Goal: Task Accomplishment & Management: Check status

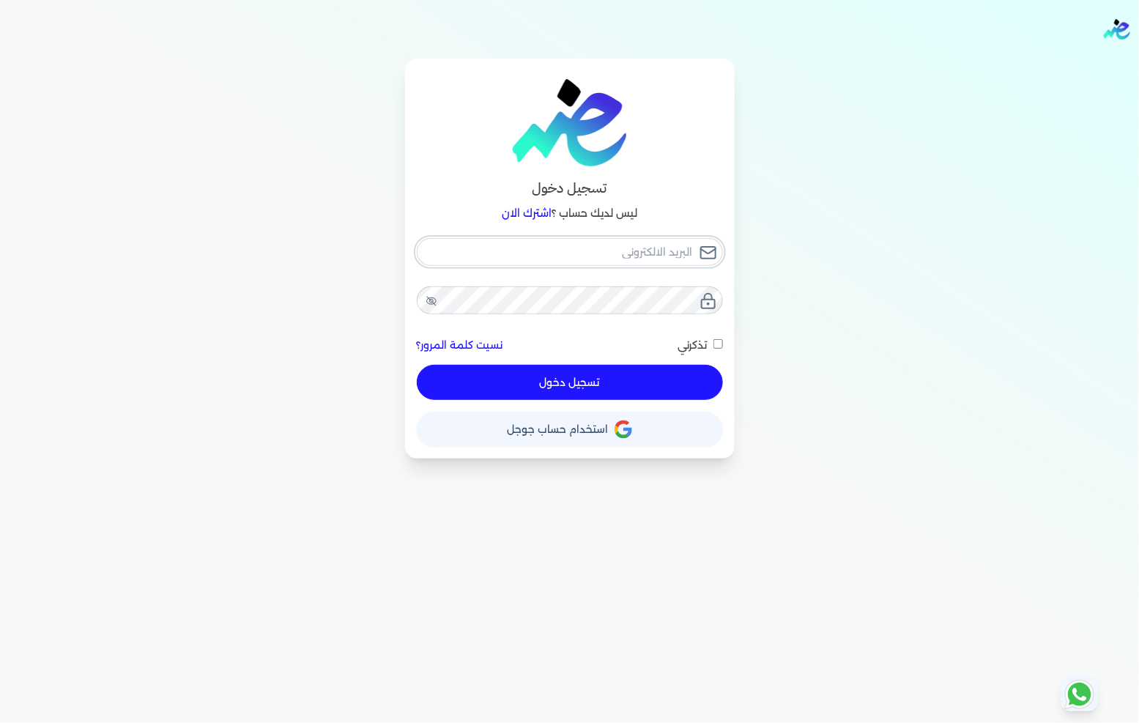
type input "[EMAIL_ADDRESS][DOMAIN_NAME]"
click at [632, 382] on button "تسجيل دخول" at bounding box center [570, 382] width 306 height 35
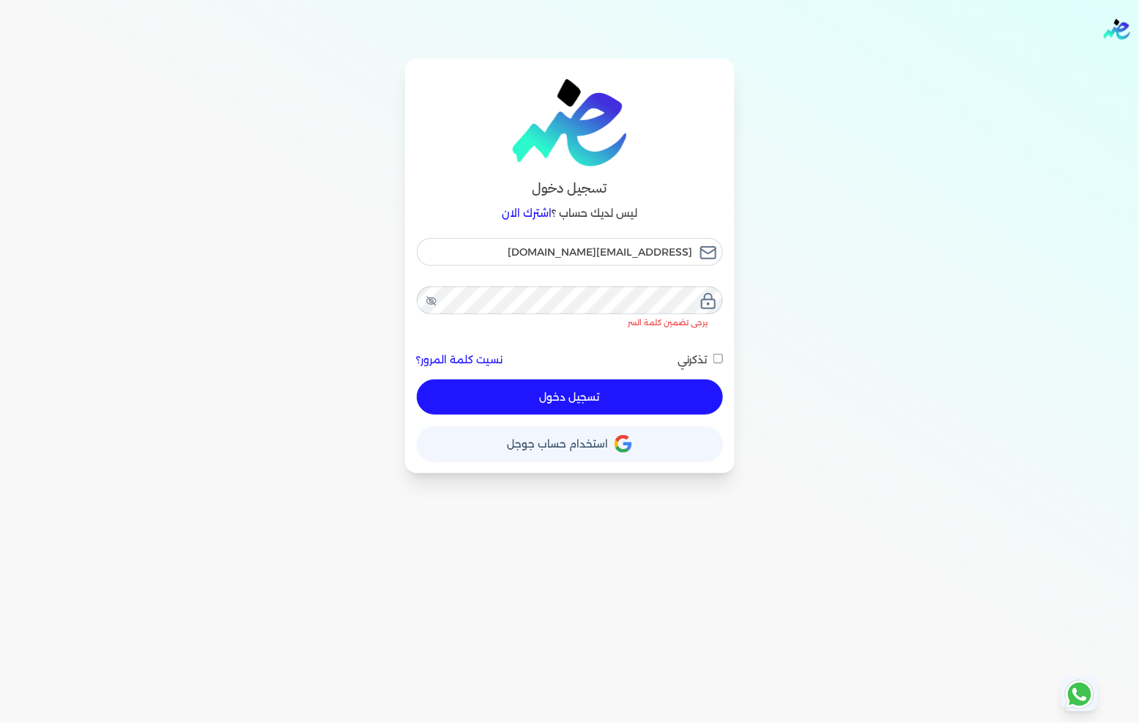
checkbox input "false"
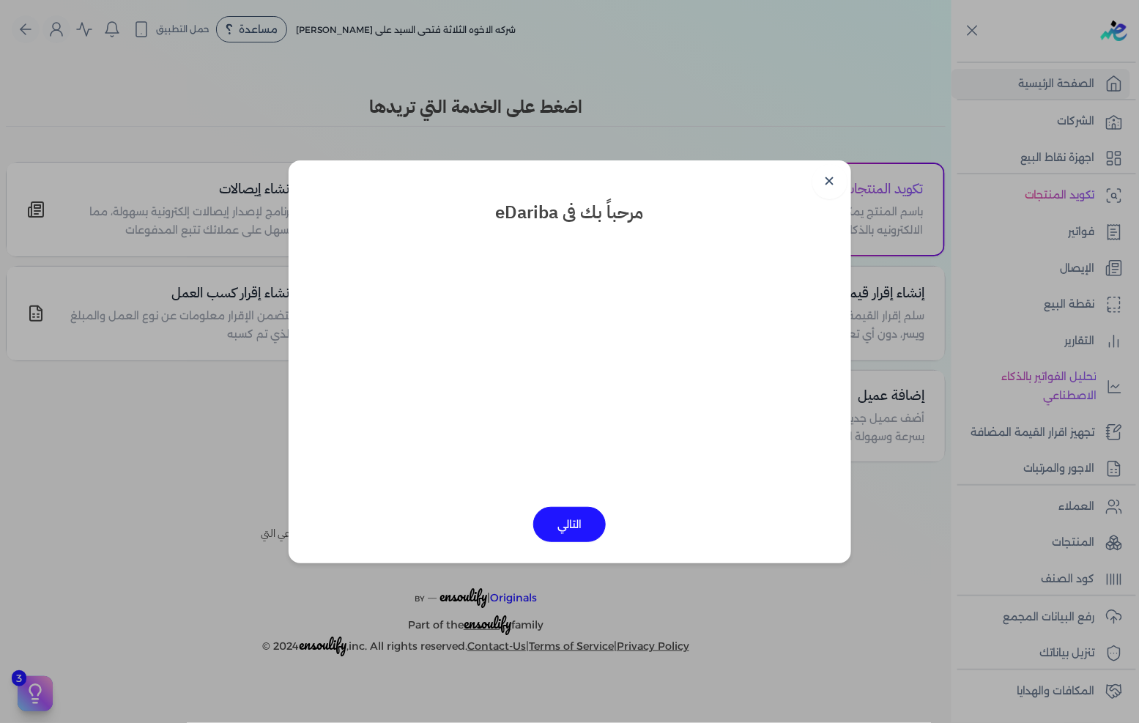
click at [1080, 253] on dialog "✕ مرحباً بك فى eDariba التالي" at bounding box center [569, 361] width 1139 height 723
click at [843, 185] on link "✕" at bounding box center [829, 181] width 35 height 35
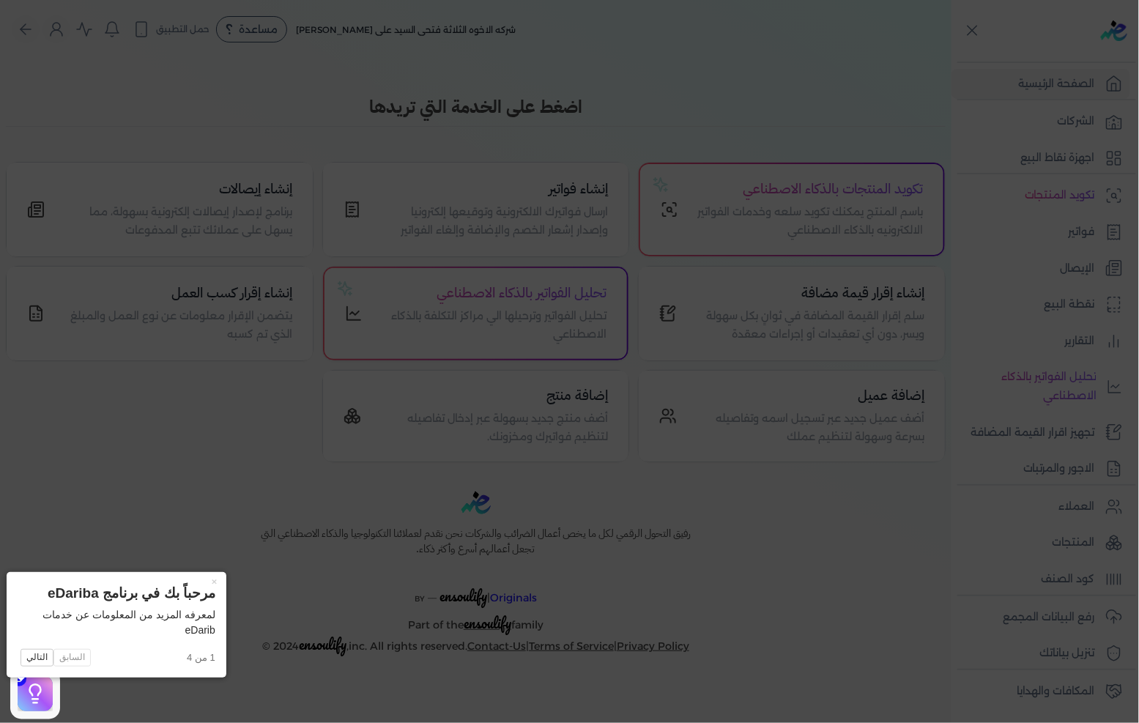
click at [1070, 236] on icon at bounding box center [569, 361] width 1139 height 723
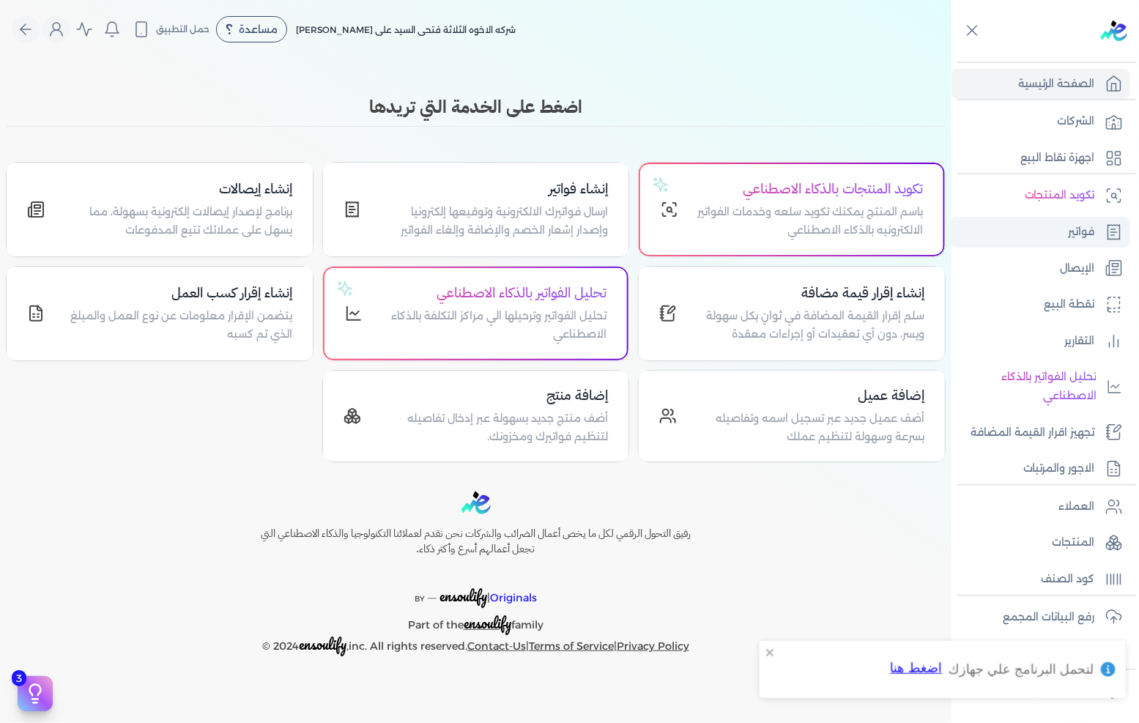
click at [1069, 238] on p "فواتير" at bounding box center [1081, 232] width 26 height 19
click at [1072, 232] on p "فواتير" at bounding box center [1081, 232] width 26 height 19
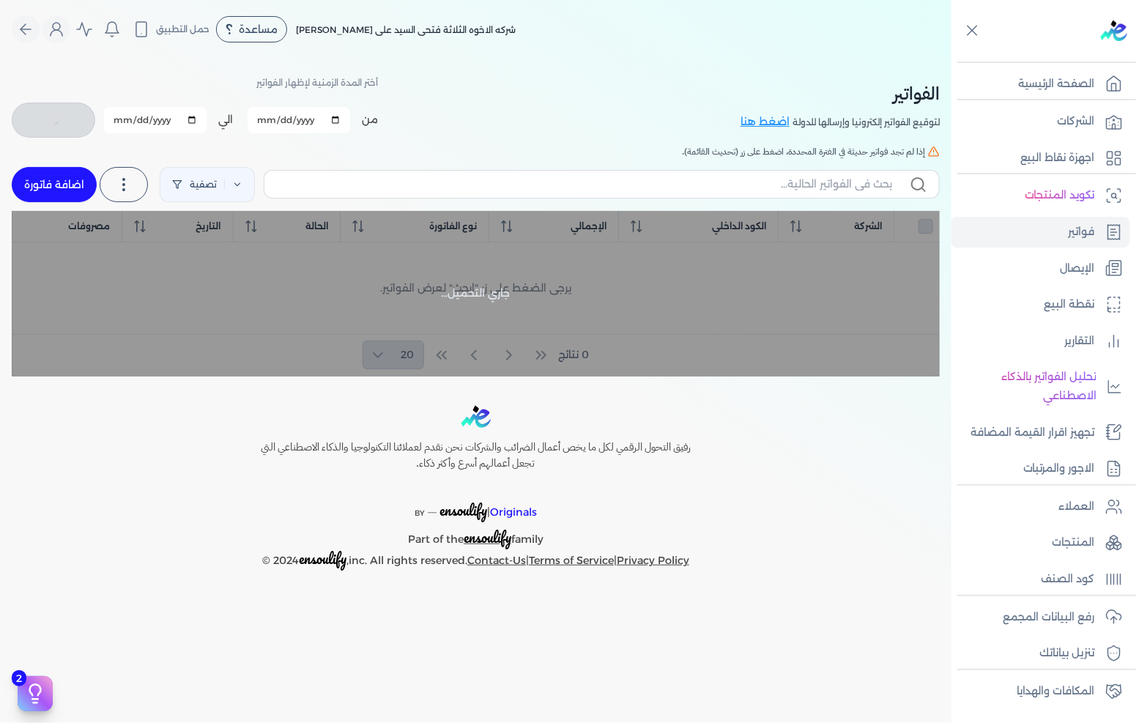
checkbox input "false"
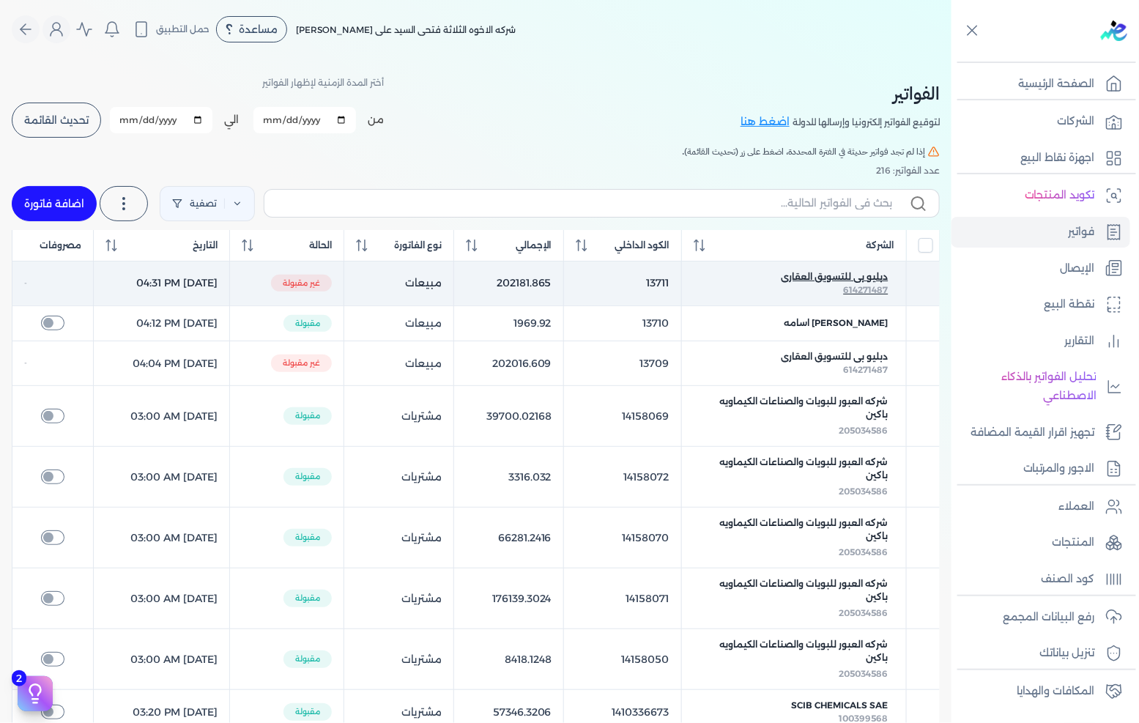
click at [883, 280] on span "دبليو بى للتسويق العقارى" at bounding box center [834, 276] width 107 height 13
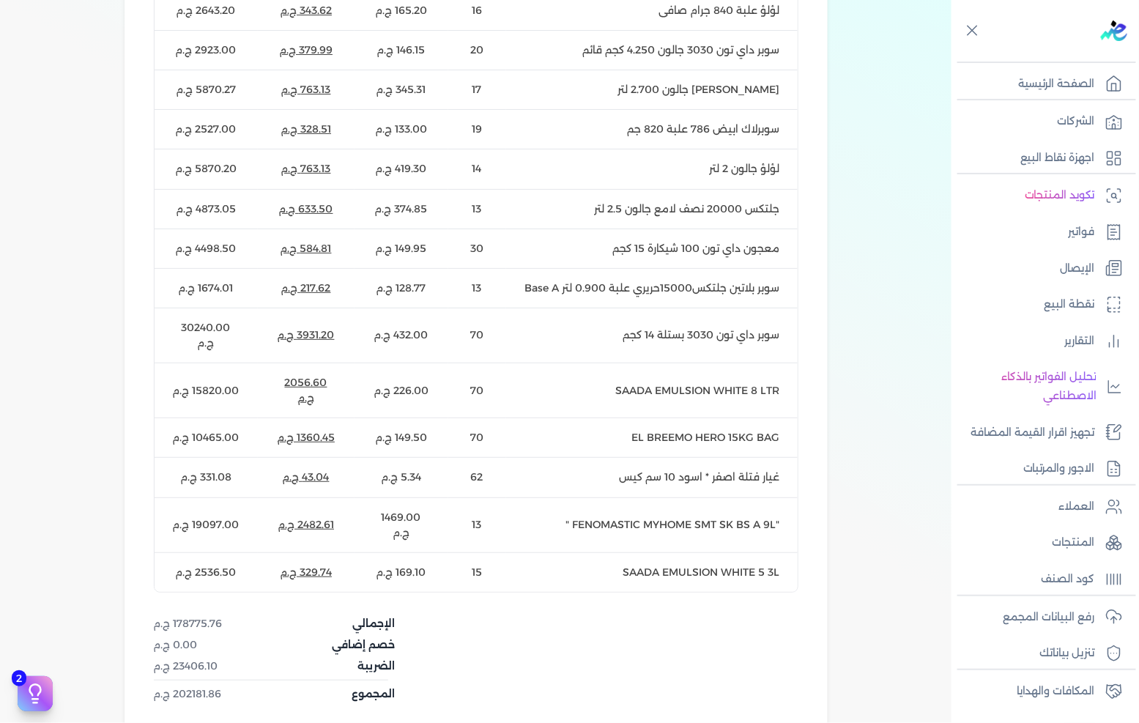
scroll to position [1301, 0]
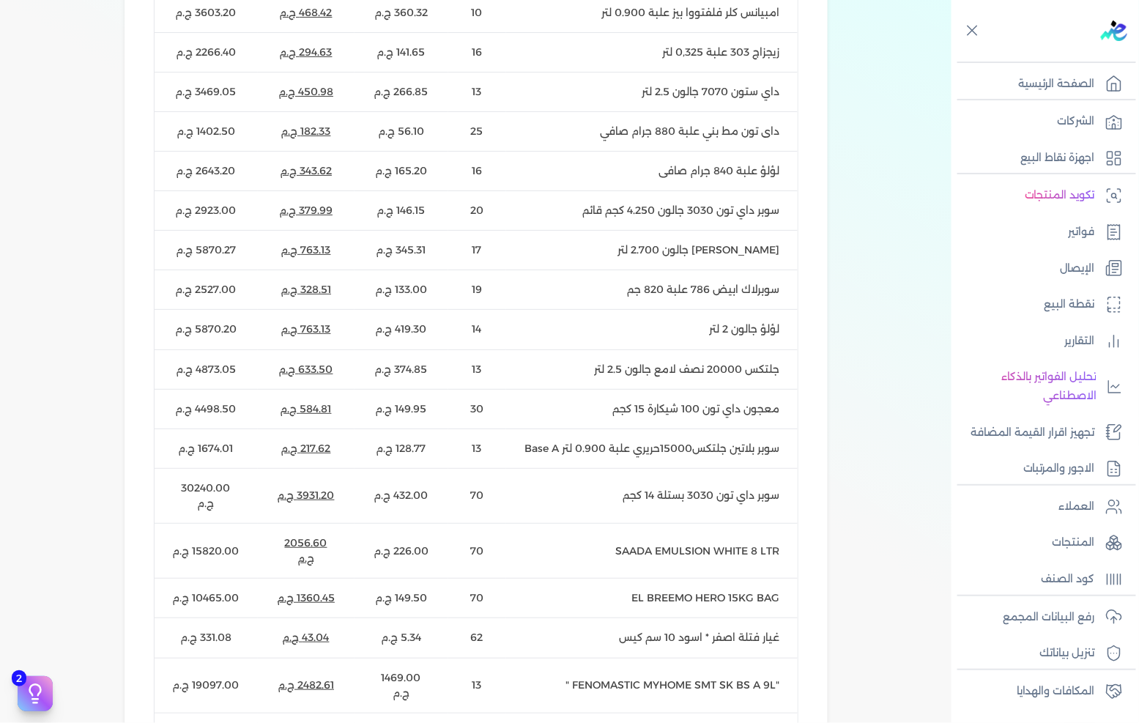
scroll to position [1382, 0]
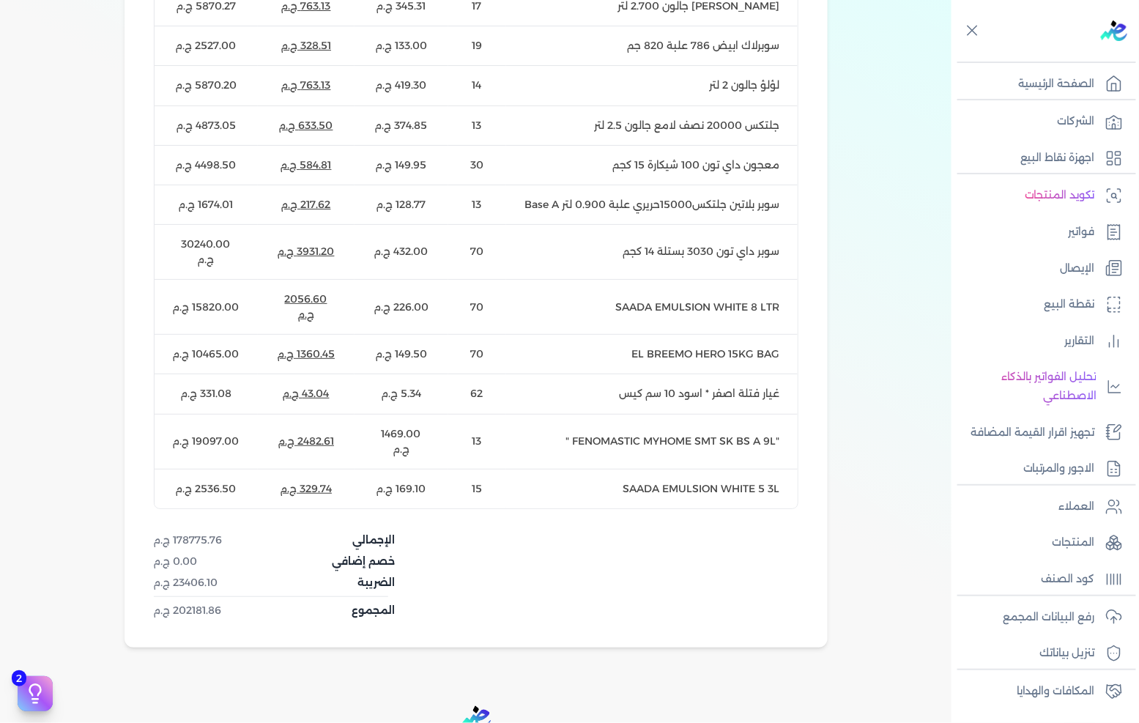
click at [665, 414] on td ""FENOMASTIC MYHOME SMT SK BS A 9L "" at bounding box center [651, 441] width 291 height 55
click at [571, 419] on td ""FENOMASTIC MYHOME SMT SK BS A 9L "" at bounding box center [651, 441] width 291 height 55
click at [564, 414] on td ""FENOMASTIC MYHOME SMT SK BS A 9L "" at bounding box center [651, 441] width 291 height 55
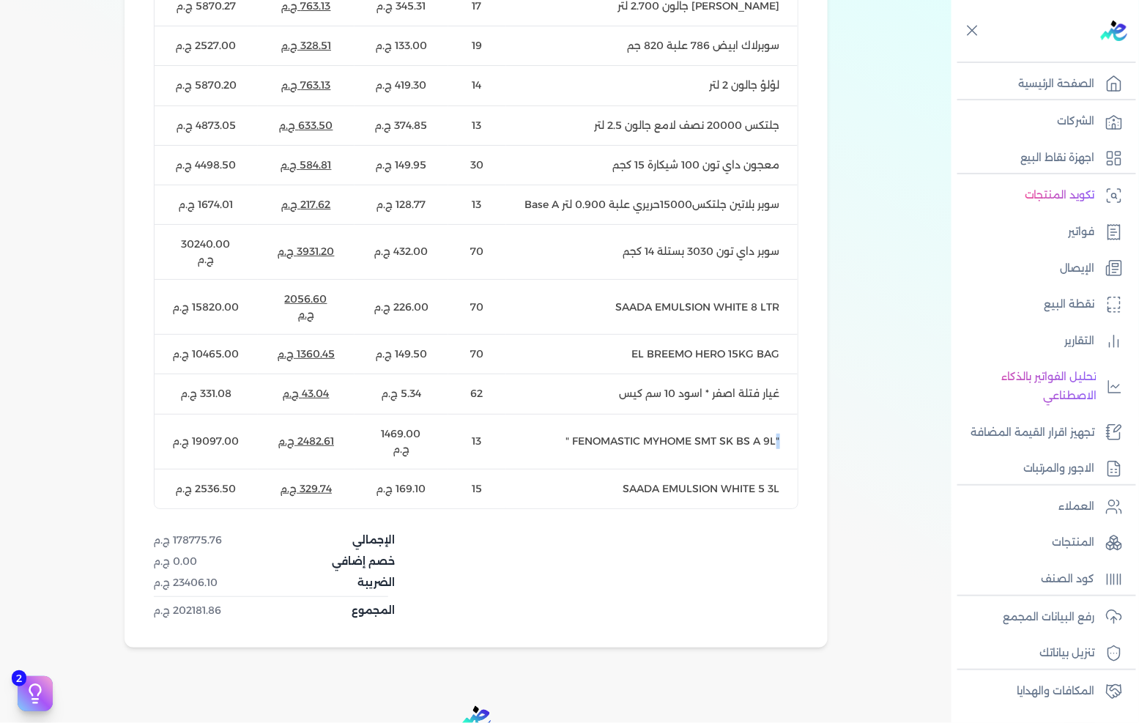
drag, startPoint x: 776, startPoint y: 411, endPoint x: 787, endPoint y: 415, distance: 11.6
click at [787, 415] on td ""FENOMASTIC MYHOME SMT SK BS A 9L "" at bounding box center [651, 441] width 291 height 55
click at [712, 374] on td "غيار فتلة اصفر * اسود 10 سم كيس" at bounding box center [651, 394] width 291 height 40
click at [759, 379] on td "غيار فتلة اصفر * اسود 10 سم كيس" at bounding box center [651, 394] width 291 height 40
